Goal: Transaction & Acquisition: Purchase product/service

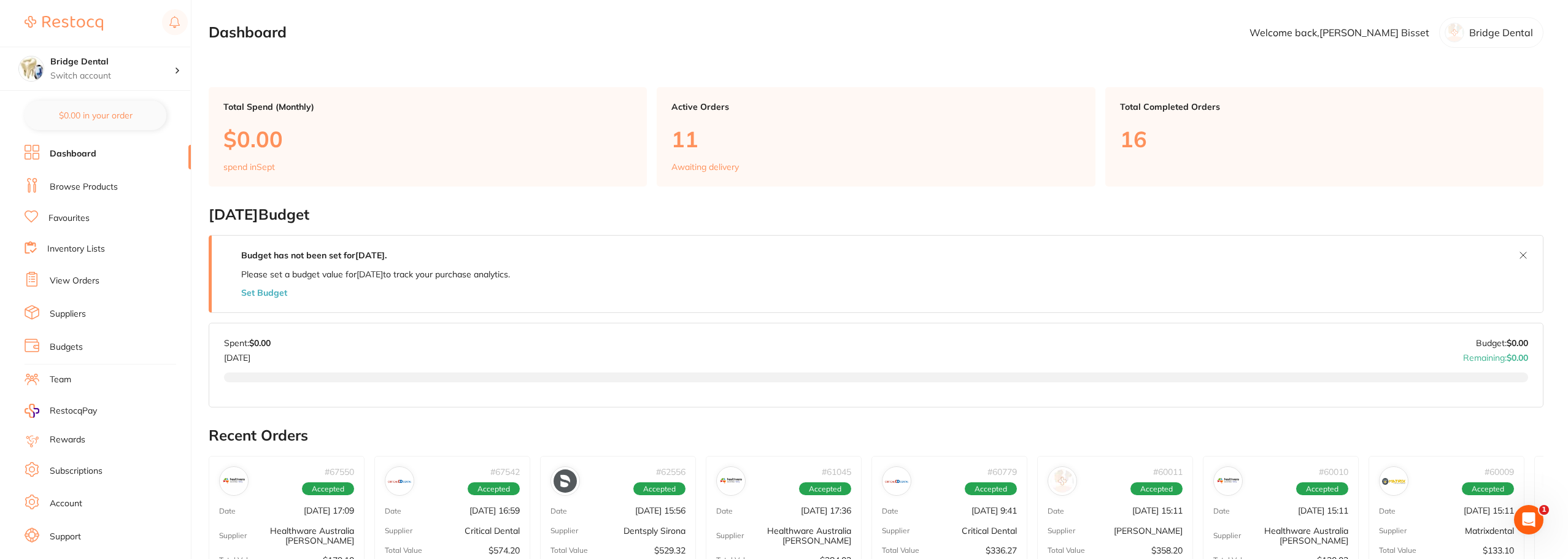
click at [92, 189] on link "Browse Products" at bounding box center [84, 187] width 68 height 12
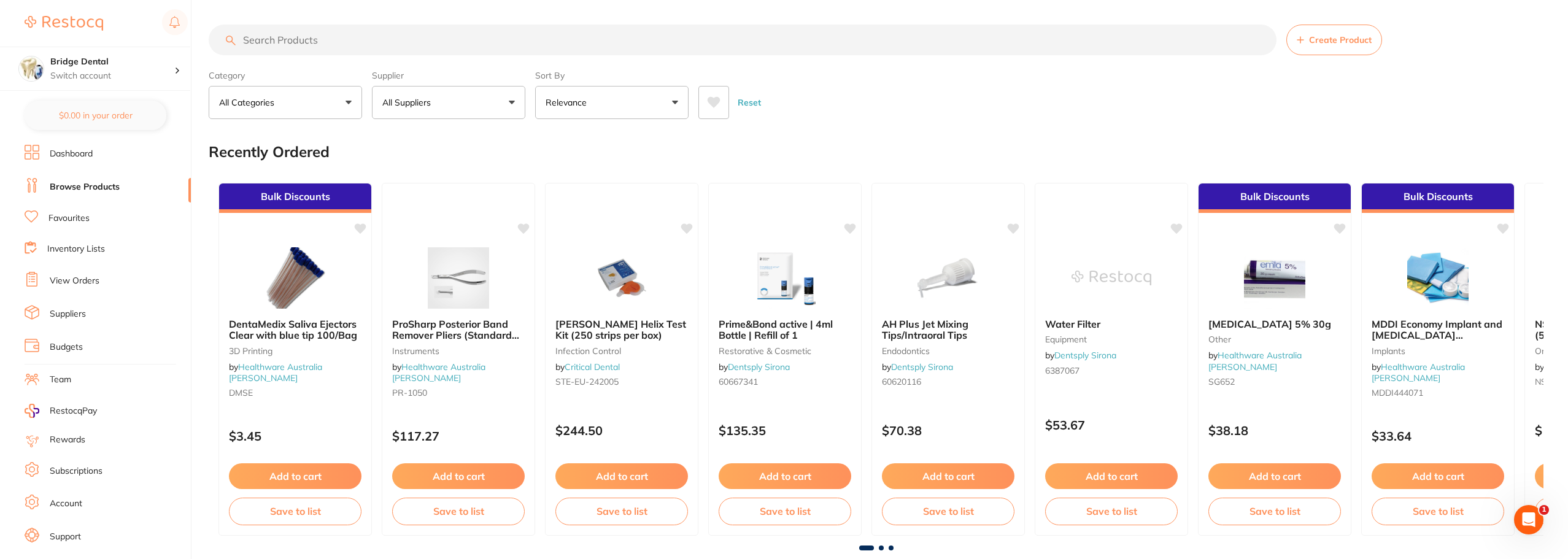
click at [321, 43] on input "search" at bounding box center [743, 40] width 1068 height 30
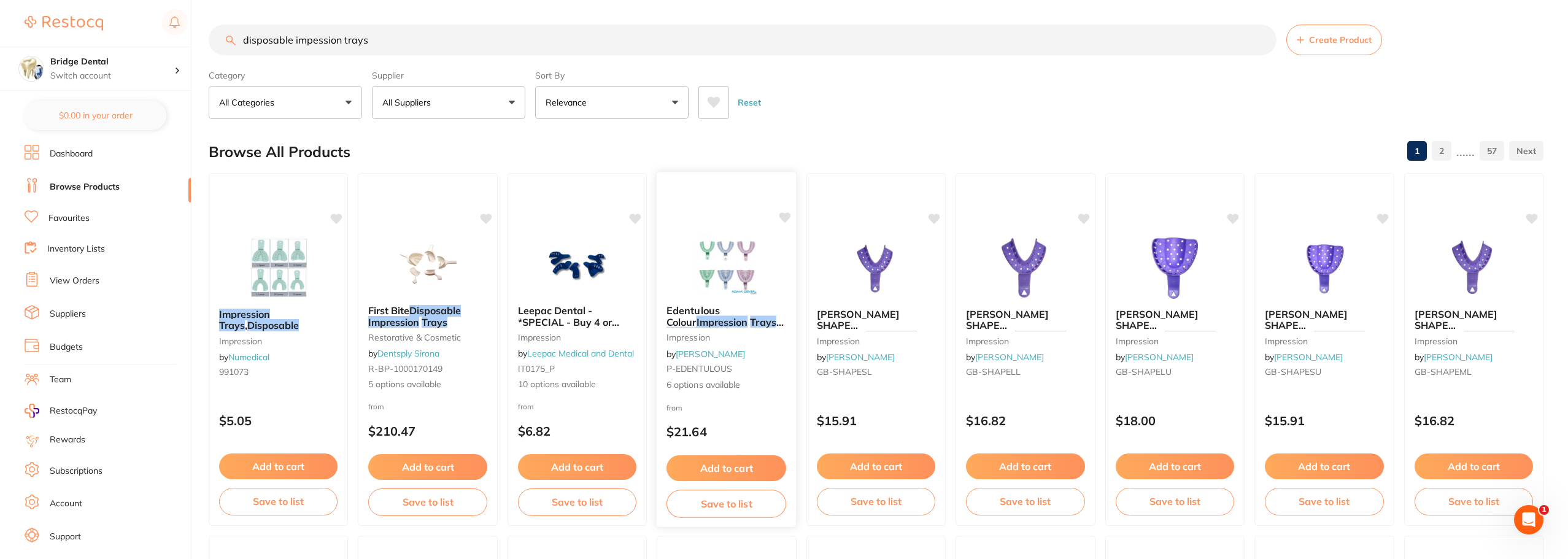
type input "disposable impession trays"
click at [711, 320] on em "Impression" at bounding box center [722, 321] width 51 height 12
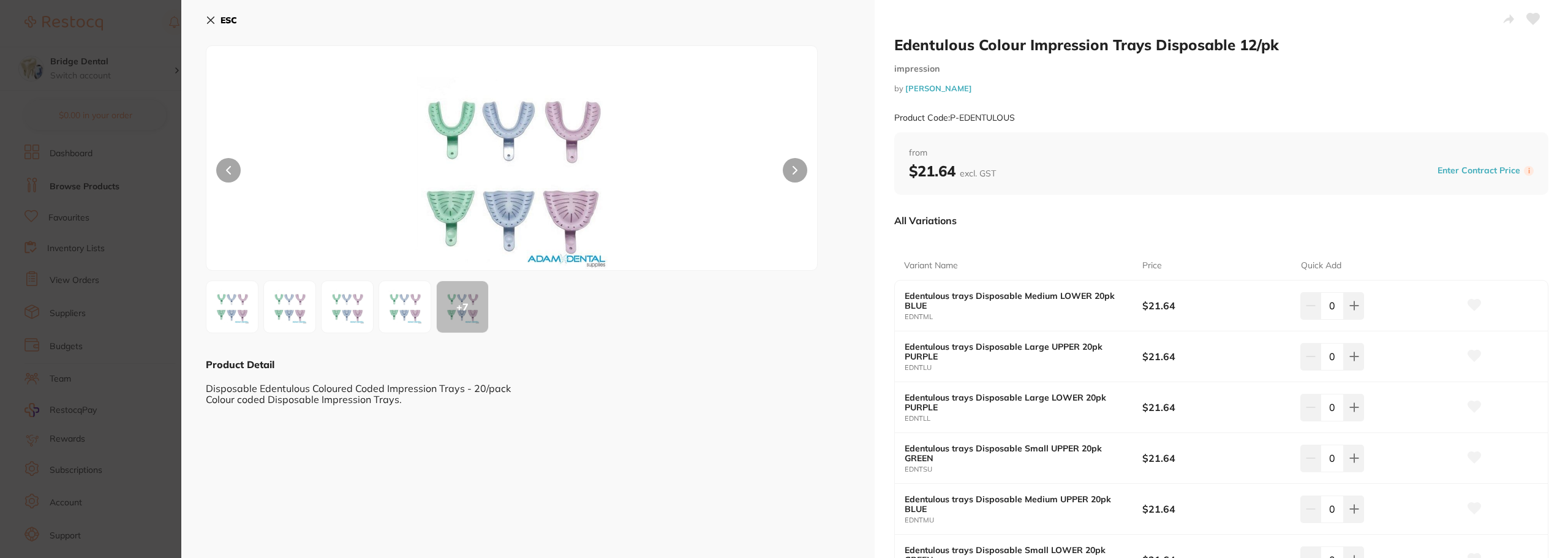
click at [211, 18] on icon at bounding box center [211, 20] width 10 height 10
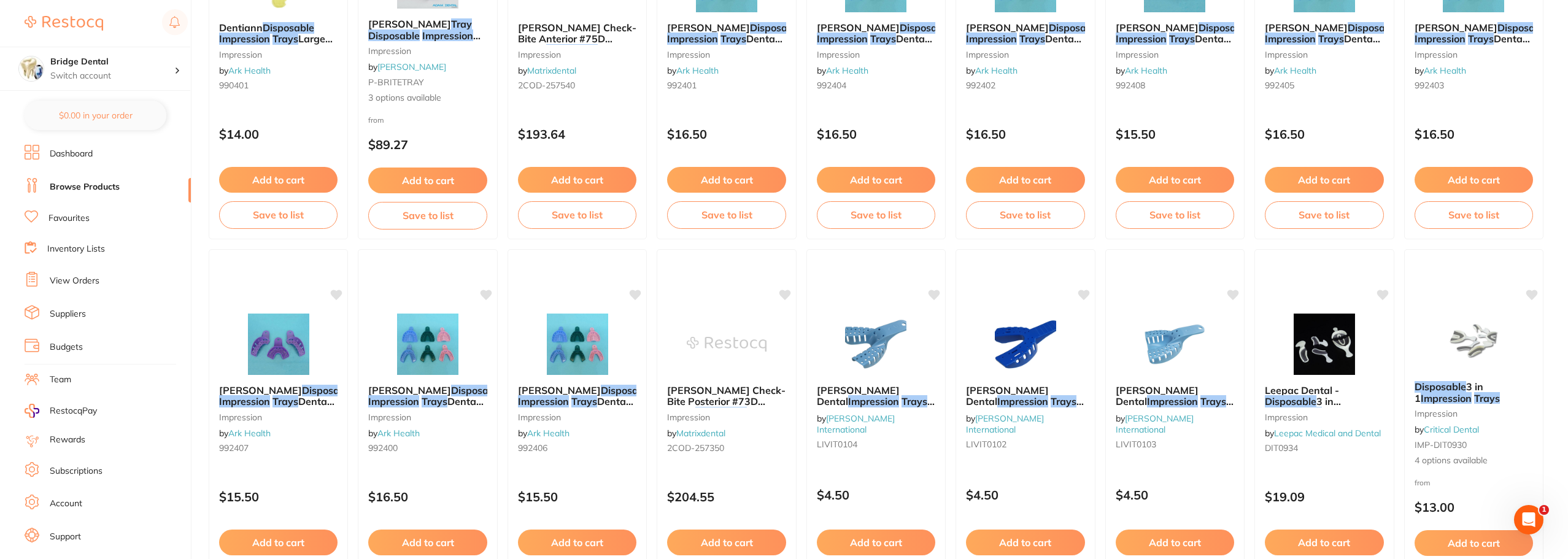
scroll to position [1844, 0]
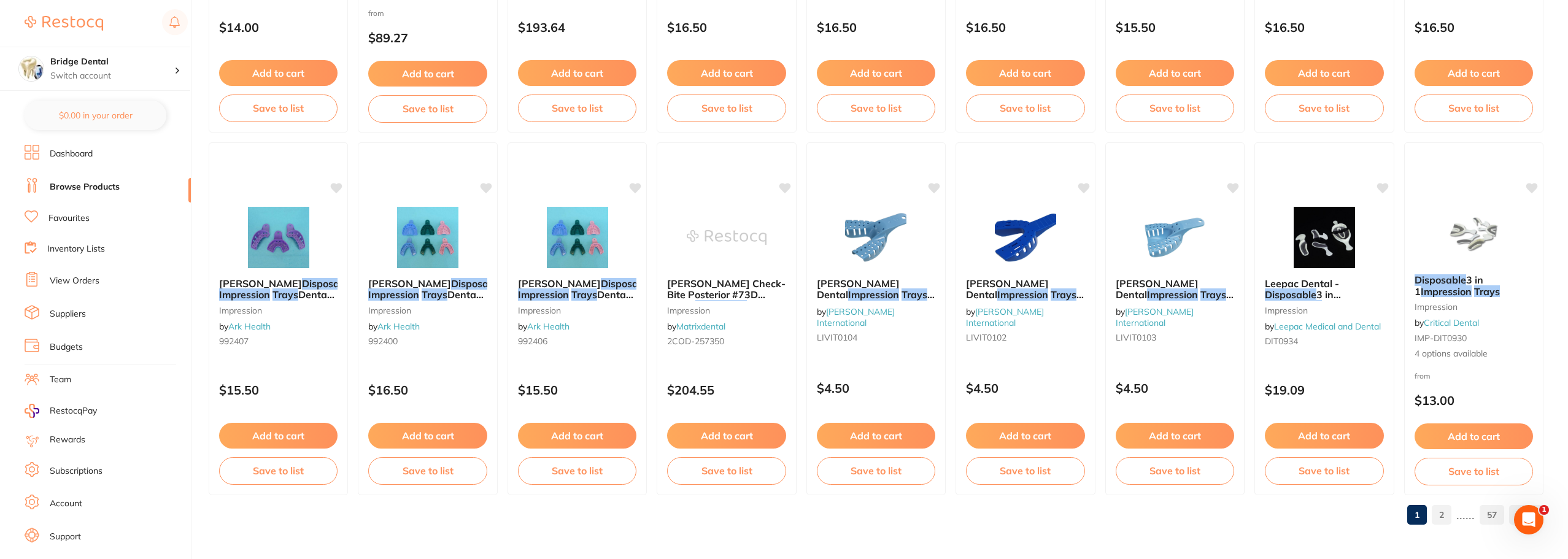
click at [1443, 516] on link "2" at bounding box center [1441, 515] width 20 height 25
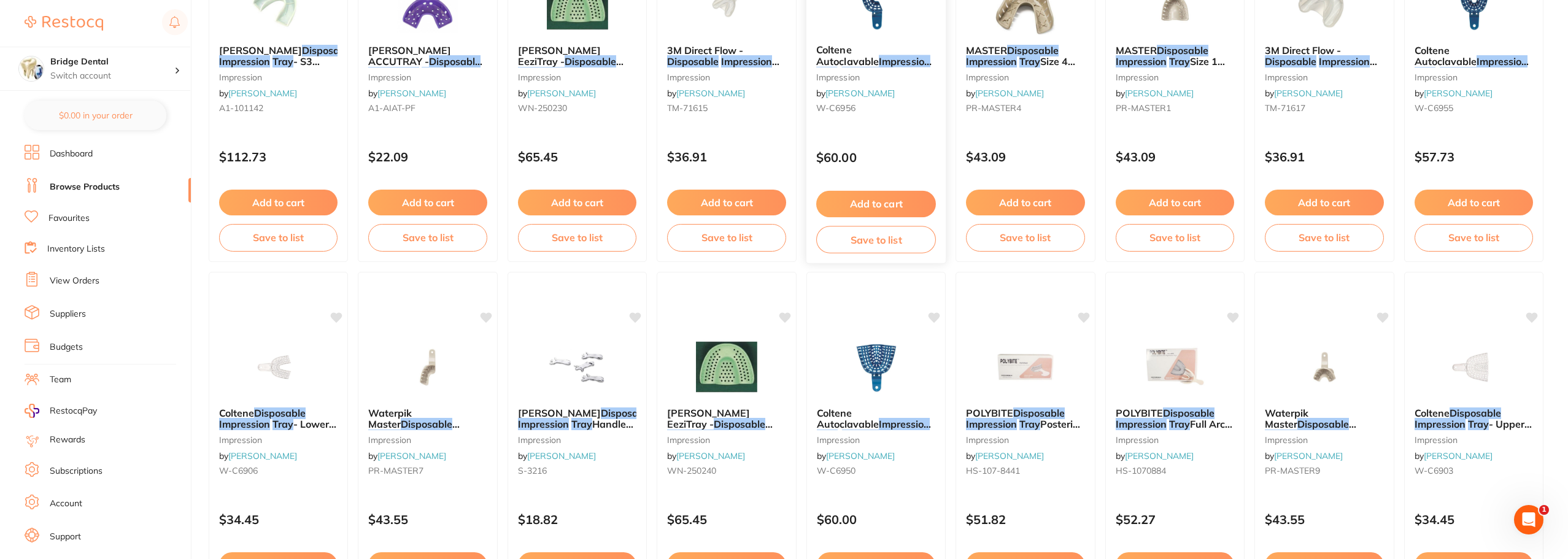
scroll to position [1537, 0]
